Goal: Information Seeking & Learning: Learn about a topic

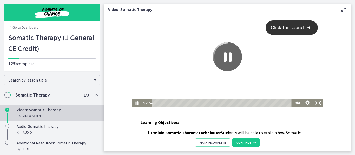
click at [303, 31] on icon "@keyframes VOLUME_SMALL_WAVE_FLASH { 0% { opacity: 0; } 33% { opacity: 1; } 66%…" at bounding box center [310, 28] width 14 height 14
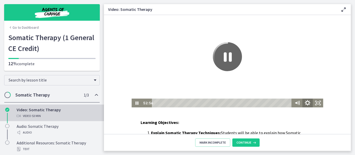
click at [301, 106] on icon "Show settings menu" at bounding box center [307, 103] width 12 height 11
click at [305, 102] on icon "Hide settings menu" at bounding box center [307, 103] width 5 height 5
click at [130, 105] on icon "Pause" at bounding box center [136, 103] width 12 height 11
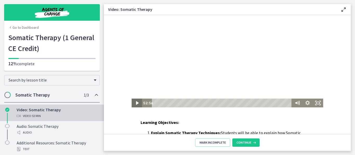
click at [132, 105] on icon "Play Video" at bounding box center [137, 103] width 10 height 9
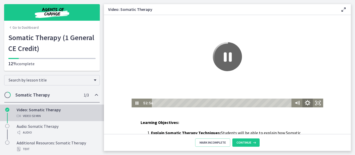
click at [301, 101] on icon "Show settings menu" at bounding box center [307, 103] width 12 height 11
click at [301, 101] on icon "Hide settings menu" at bounding box center [307, 103] width 12 height 11
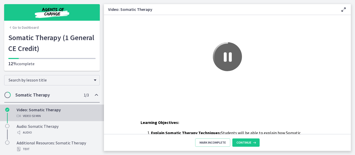
click at [33, 30] on link "Go to Dashboard" at bounding box center [23, 27] width 30 height 5
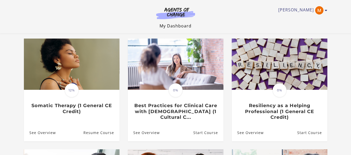
scroll to position [41, 0]
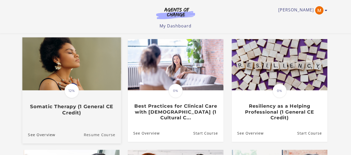
click at [102, 137] on link "Resume Course" at bounding box center [102, 134] width 37 height 17
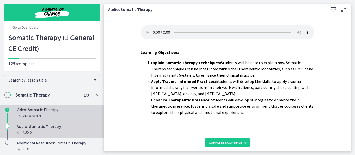
click at [52, 119] on div "Video: Somatic Therapy Video · 53 min" at bounding box center [57, 113] width 81 height 12
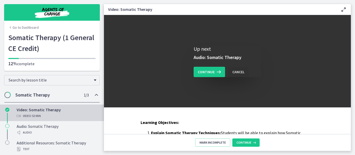
click at [242, 75] on div "Cancel" at bounding box center [238, 72] width 12 height 6
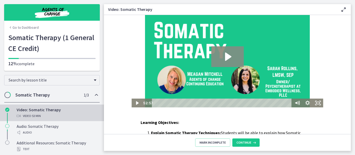
click at [219, 65] on icon "Play Video: crnbvsmgl4cs72qqsv4g.mp4" at bounding box center [227, 56] width 32 height 21
click at [225, 58] on icon "Play Video: crnbvsmgl4cs72qqsv4g.mp4" at bounding box center [228, 57] width 6 height 8
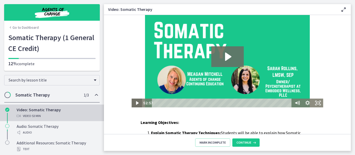
click at [132, 106] on icon "Play Video" at bounding box center [137, 103] width 10 height 9
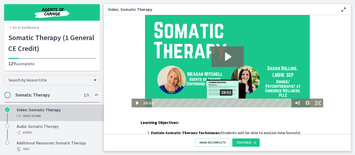
click at [217, 102] on div "28:02" at bounding box center [221, 103] width 133 height 9
click at [222, 104] on div "29:53" at bounding box center [221, 103] width 133 height 9
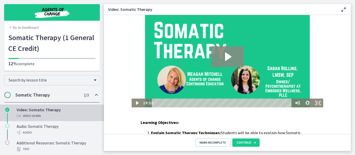
click at [211, 49] on icon "Play Video: crnbvsmgl4cs72qqsv4g.mp4" at bounding box center [227, 56] width 32 height 21
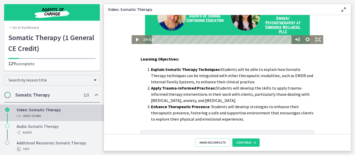
scroll to position [65, 0]
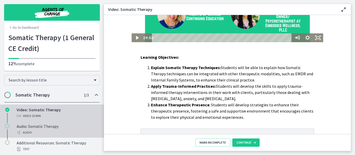
click at [93, 136] on div "Audio" at bounding box center [57, 133] width 81 height 6
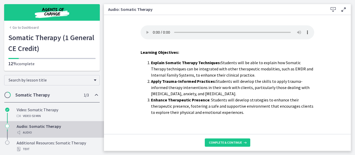
scroll to position [17, 0]
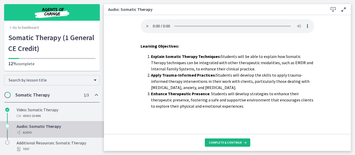
click at [237, 144] on span "Complete & continue" at bounding box center [225, 143] width 33 height 4
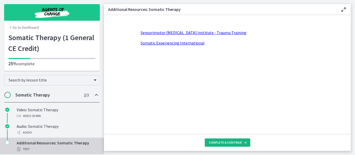
click at [235, 142] on span "Complete & continue" at bounding box center [225, 143] width 33 height 4
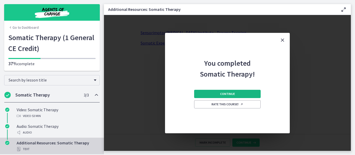
click at [223, 96] on button "Continue" at bounding box center [227, 94] width 66 height 8
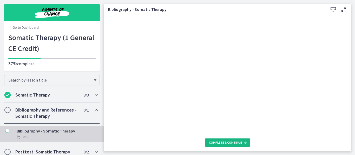
click at [234, 141] on span "Complete & continue" at bounding box center [225, 143] width 33 height 4
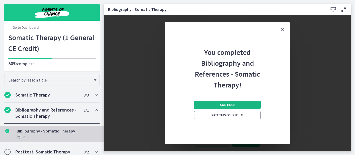
click at [235, 107] on span "Continue" at bounding box center [227, 105] width 15 height 4
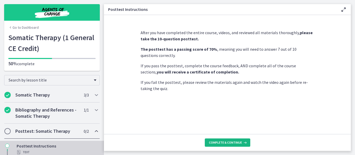
click at [242, 141] on span "Complete & continue" at bounding box center [225, 143] width 33 height 4
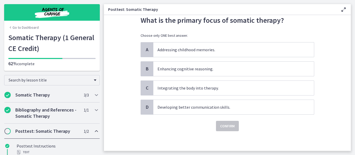
scroll to position [34, 0]
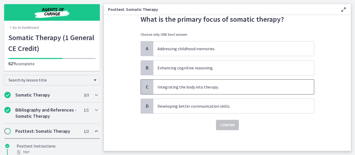
click at [207, 94] on span "Integrating the body into therapy." at bounding box center [233, 87] width 160 height 15
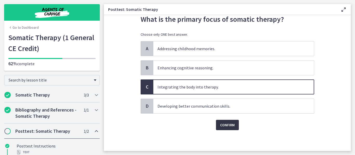
click at [225, 128] on span "Confirm" at bounding box center [227, 125] width 15 height 6
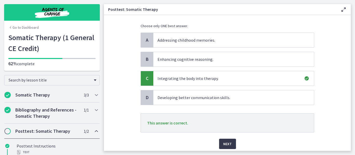
scroll to position [70, 0]
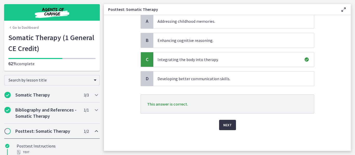
click at [232, 122] on span "Next" at bounding box center [227, 125] width 9 height 6
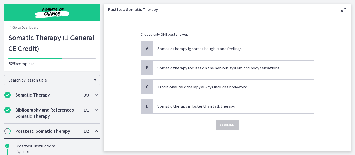
scroll to position [74, 0]
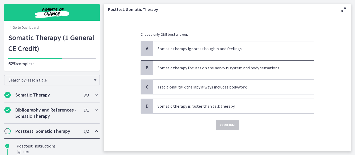
click at [222, 65] on p "Somatic therapy focuses on the nervous system and body sensations." at bounding box center [228, 68] width 142 height 6
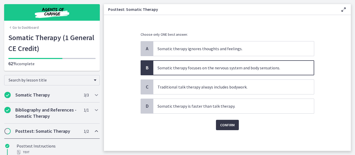
click at [230, 122] on span "Confirm" at bounding box center [227, 125] width 15 height 6
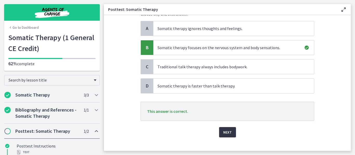
scroll to position [103, 0]
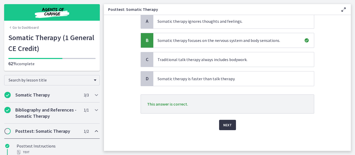
click at [230, 124] on span "Next" at bounding box center [227, 125] width 9 height 6
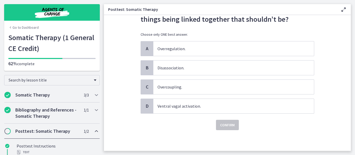
scroll to position [52, 0]
click at [186, 84] on p "Overcoupling." at bounding box center [228, 87] width 142 height 6
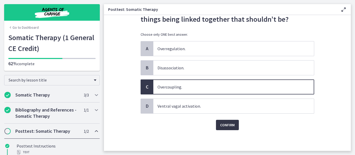
click at [226, 124] on span "Confirm" at bounding box center [227, 125] width 15 height 6
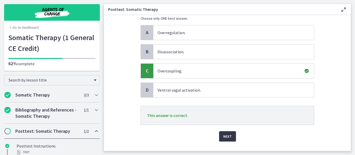
scroll to position [82, 0]
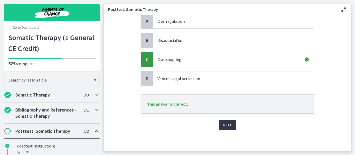
click at [230, 125] on span "Next" at bounding box center [227, 125] width 9 height 6
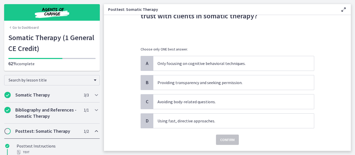
scroll to position [40, 0]
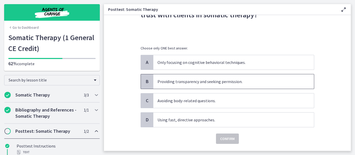
click at [235, 89] on span "Providing transparency and seeking permission." at bounding box center [233, 81] width 160 height 15
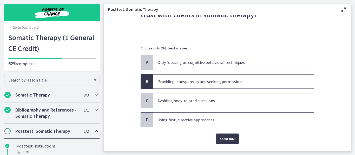
scroll to position [74, 0]
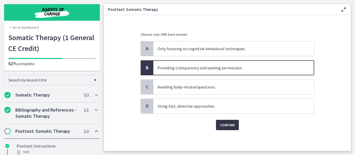
click at [234, 122] on span "Confirm" at bounding box center [227, 125] width 15 height 6
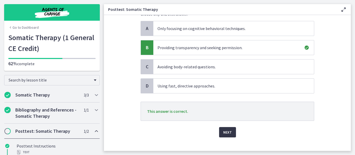
click at [230, 138] on button "Next" at bounding box center [227, 132] width 17 height 10
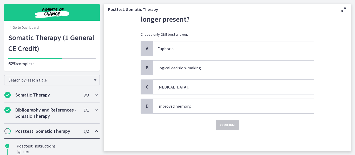
scroll to position [63, 0]
click at [230, 80] on span "Startle response." at bounding box center [233, 87] width 160 height 15
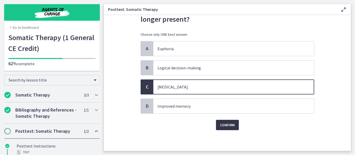
click at [234, 123] on span "Confirm" at bounding box center [227, 125] width 15 height 6
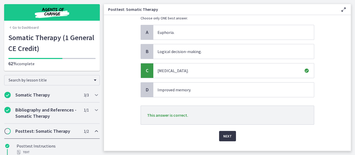
scroll to position [94, 0]
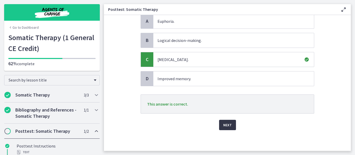
click at [229, 123] on span "Next" at bounding box center [227, 125] width 9 height 6
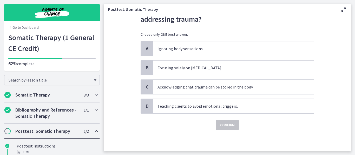
scroll to position [43, 0]
click at [244, 94] on span "Acknowledging that trauma can be stored in the body." at bounding box center [233, 87] width 160 height 15
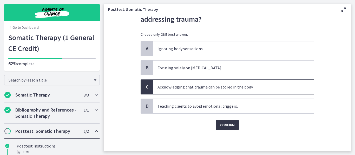
click at [232, 128] on span "Confirm" at bounding box center [227, 125] width 15 height 6
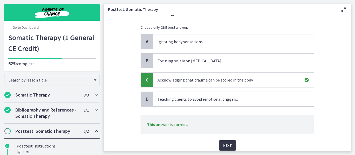
scroll to position [82, 0]
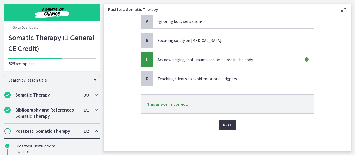
click at [232, 125] on span "Next" at bounding box center [227, 125] width 9 height 6
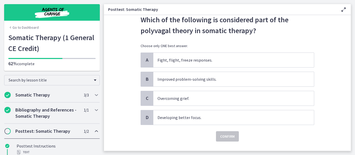
scroll to position [25, 0]
click at [219, 67] on span "Fight, flight, freeze responses." at bounding box center [233, 60] width 160 height 15
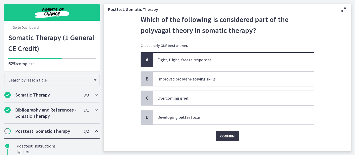
click at [233, 140] on span "Confirm" at bounding box center [227, 136] width 15 height 6
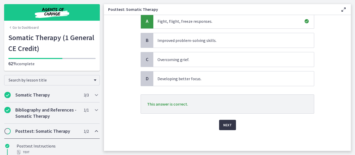
scroll to position [71, 0]
click at [230, 128] on span "Next" at bounding box center [227, 125] width 9 height 6
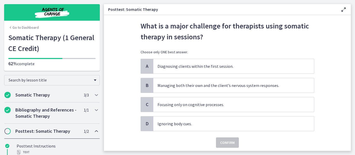
scroll to position [19, 0]
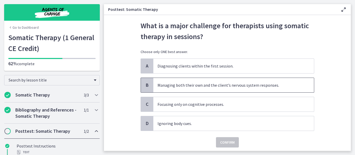
click at [219, 89] on p "Managing both their own and the client’s nervous system responses." at bounding box center [228, 85] width 142 height 6
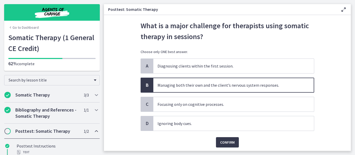
scroll to position [54, 0]
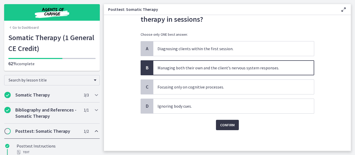
click at [229, 122] on span "Confirm" at bounding box center [227, 125] width 15 height 6
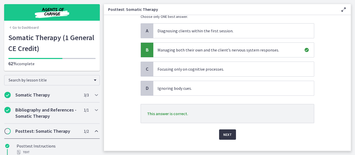
click at [234, 140] on button "Next" at bounding box center [227, 135] width 17 height 10
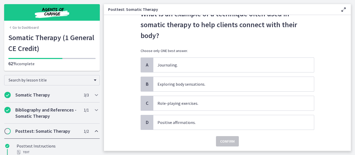
scroll to position [31, 0]
click at [229, 87] on p "Exploring body sensations." at bounding box center [228, 84] width 142 height 6
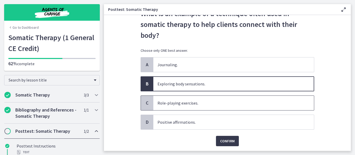
scroll to position [66, 0]
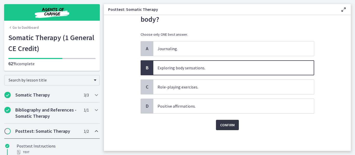
click at [234, 122] on span "Confirm" at bounding box center [227, 125] width 15 height 6
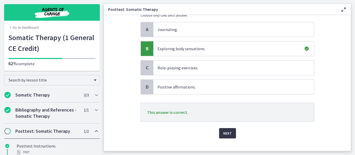
click at [230, 137] on span "Next" at bounding box center [227, 134] width 9 height 6
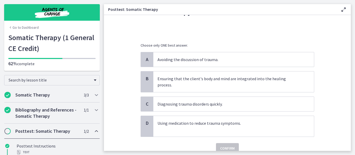
scroll to position [45, 0]
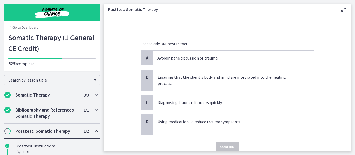
click at [219, 87] on p "Ensuring that the client's body and mind are integrated into the healing proces…" at bounding box center [228, 80] width 142 height 12
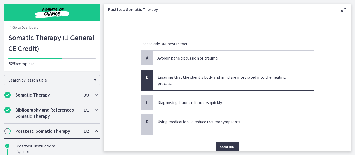
scroll to position [81, 0]
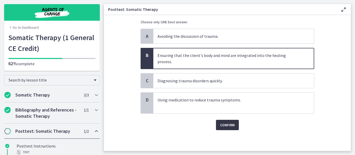
click at [231, 126] on button "Confirm" at bounding box center [227, 125] width 23 height 10
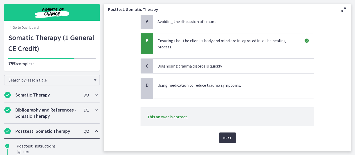
click at [232, 141] on span "Next" at bounding box center [227, 138] width 9 height 6
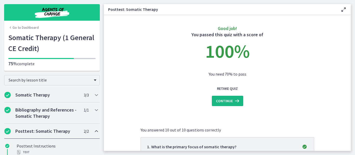
click at [226, 106] on button "Continue" at bounding box center [227, 101] width 31 height 10
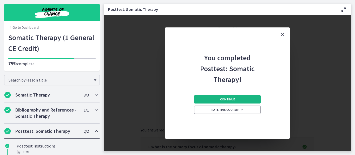
click at [235, 102] on span "Continue" at bounding box center [227, 100] width 15 height 4
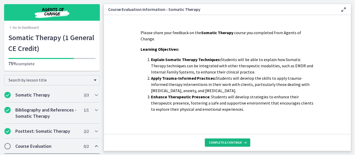
click at [230, 141] on span "Complete & continue" at bounding box center [225, 143] width 33 height 4
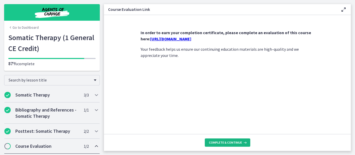
click at [230, 141] on span "Complete & continue" at bounding box center [225, 143] width 33 height 4
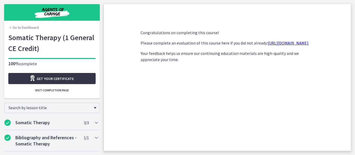
click at [81, 83] on link "Get your certificate" at bounding box center [51, 78] width 87 height 11
click at [60, 13] on img "Chapters" at bounding box center [52, 12] width 62 height 12
click at [20, 30] on link "Go to Dashboard" at bounding box center [23, 27] width 30 height 5
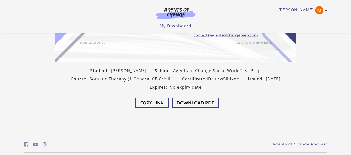
scroll to position [120, 0]
click at [187, 105] on button "Download PDF" at bounding box center [195, 103] width 47 height 11
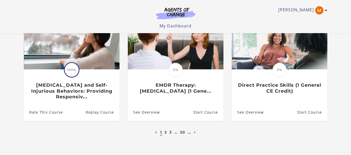
scroll to position [178, 0]
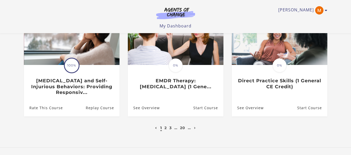
click at [164, 130] on li "2" at bounding box center [166, 128] width 4 height 6
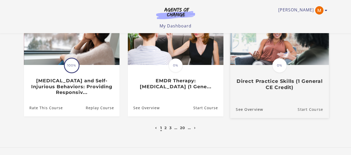
click at [306, 112] on link "Start Course" at bounding box center [312, 109] width 31 height 17
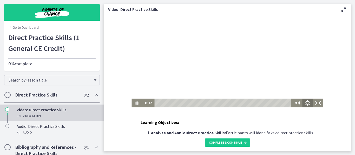
click at [304, 102] on icon "Show settings menu" at bounding box center [307, 103] width 6 height 6
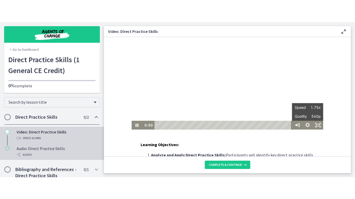
scroll to position [59, 0]
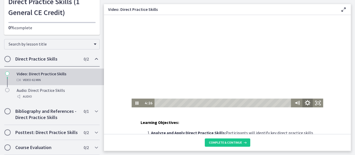
click at [301, 100] on icon "Show settings menu" at bounding box center [307, 103] width 12 height 11
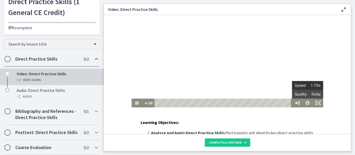
click at [307, 87] on span "1.75x" at bounding box center [313, 85] width 13 height 9
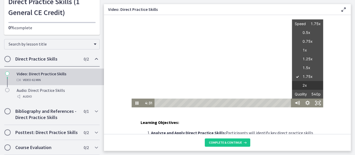
click at [297, 87] on label "2x" at bounding box center [307, 85] width 31 height 9
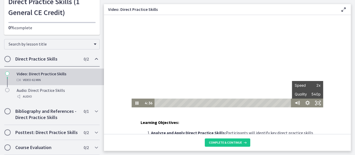
click at [323, 84] on div "Click for sound @keyframes VOLUME_SMALL_WAVE_FLASH { 0% { opacity: 0; } 33% { o…" at bounding box center [227, 61] width 247 height 93
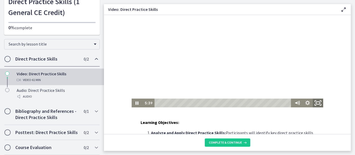
click at [311, 104] on icon "Fullscreen" at bounding box center [317, 103] width 12 height 11
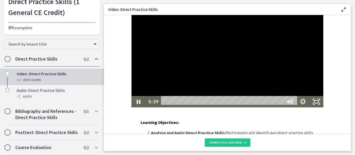
scroll to position [15, 0]
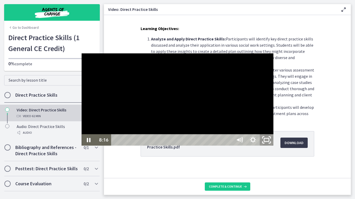
click at [274, 147] on icon "Unfullscreen" at bounding box center [266, 140] width 16 height 14
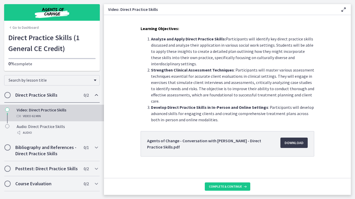
scroll to position [59, 0]
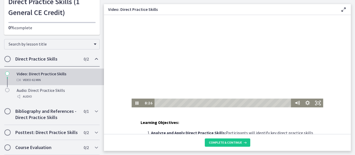
click at [241, 116] on div "Learning Objectives: Analyze and Apply Direct Practice Skills: Participants wil…" at bounding box center [227, 74] width 247 height 119
click at [302, 101] on icon "Show settings menu" at bounding box center [307, 103] width 10 height 9
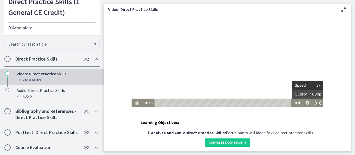
click at [307, 85] on span "2x" at bounding box center [313, 85] width 13 height 9
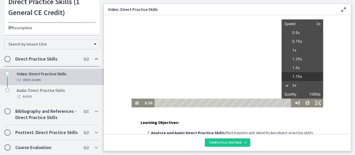
click at [296, 79] on label "1.75x" at bounding box center [302, 76] width 42 height 9
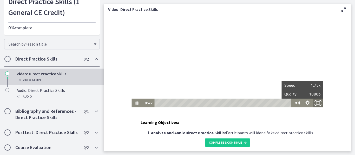
click at [311, 105] on icon "Fullscreen" at bounding box center [317, 103] width 12 height 11
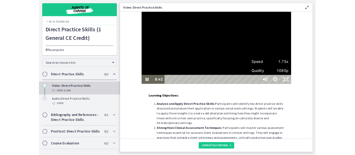
scroll to position [15, 0]
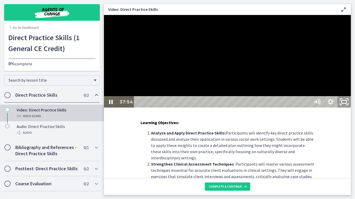
click at [348, 100] on icon "Unfullscreen" at bounding box center [347, 100] width 2 height 2
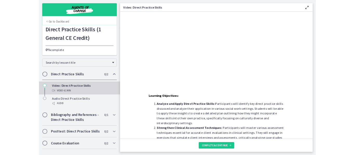
scroll to position [59, 0]
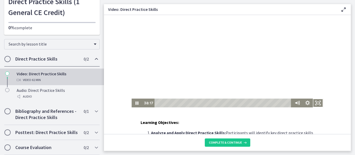
click at [213, 49] on div at bounding box center [226, 61] width 191 height 93
